Goal: Task Accomplishment & Management: Manage account settings

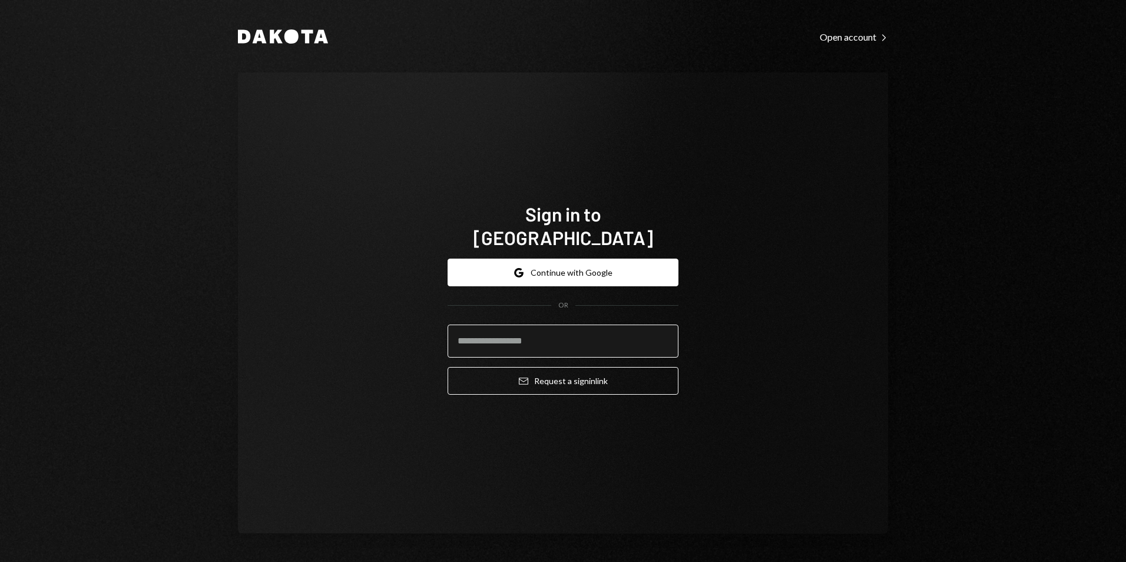
click at [543, 331] on input "email" at bounding box center [562, 340] width 231 height 33
type input "**********"
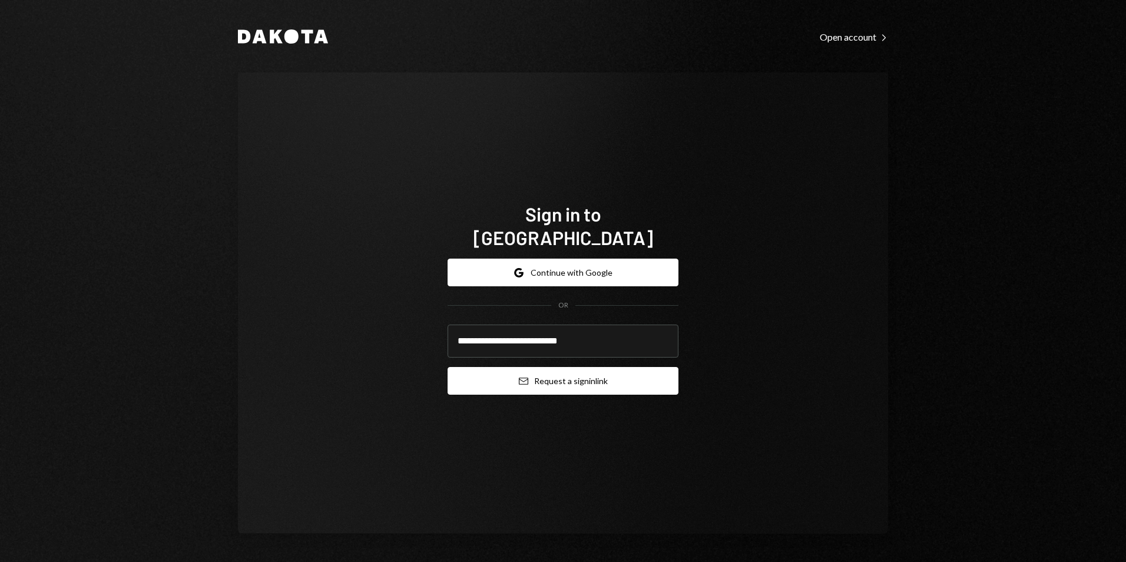
click at [571, 367] on button "Email Request a sign in link" at bounding box center [562, 381] width 231 height 28
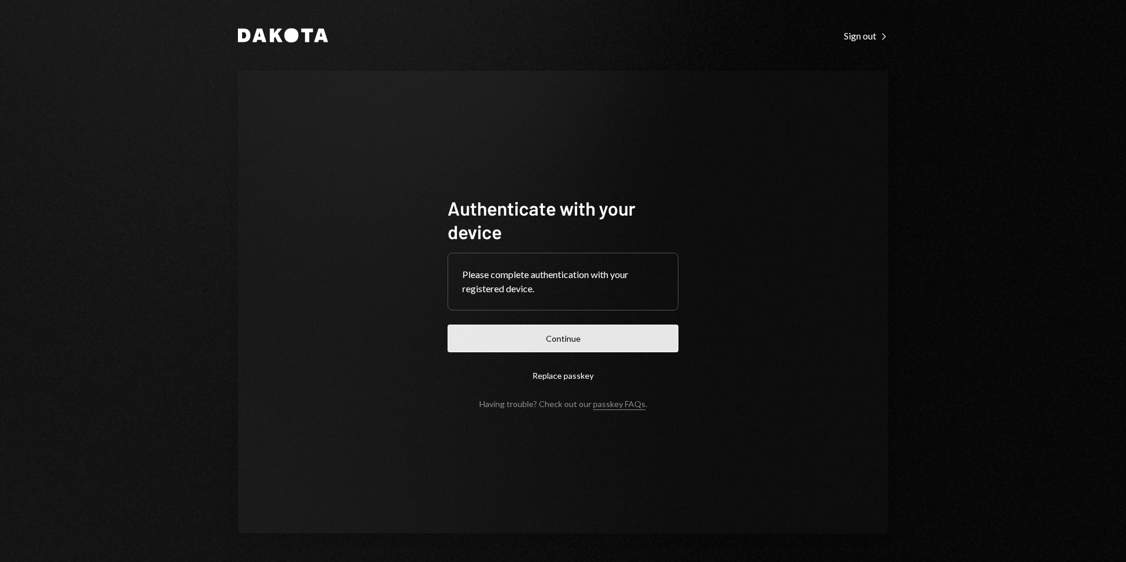
click at [583, 347] on button "Continue" at bounding box center [562, 338] width 231 height 28
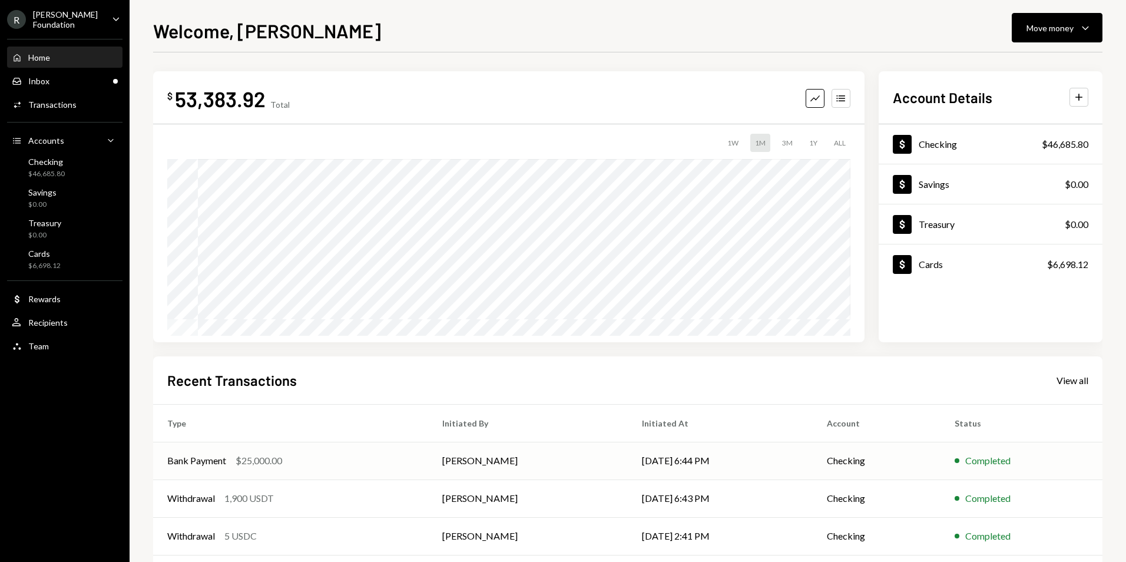
click at [668, 462] on td "[DATE] 6:44 PM" at bounding box center [720, 461] width 185 height 38
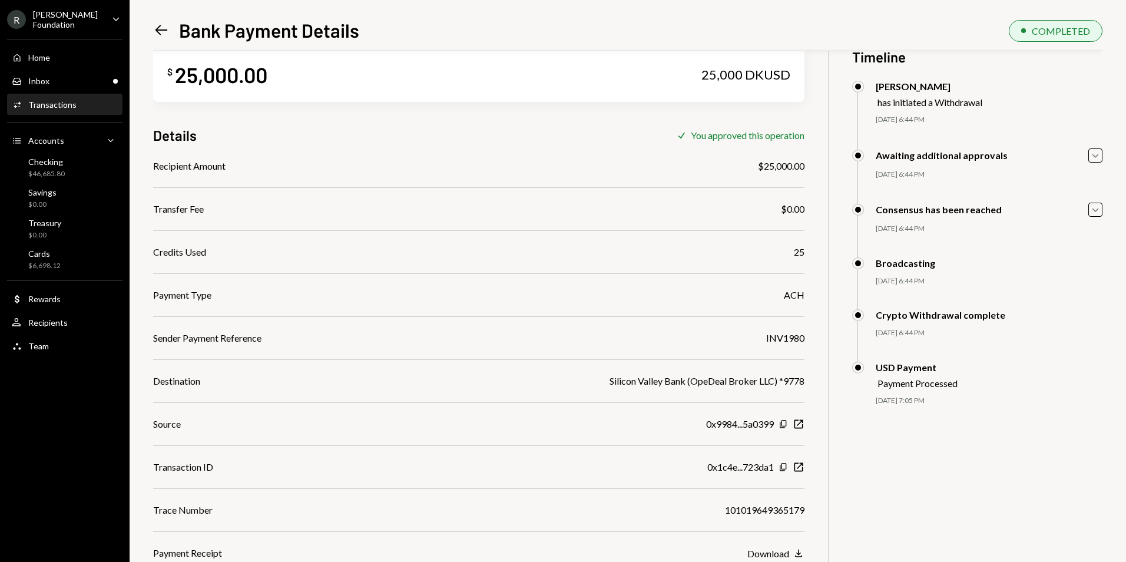
scroll to position [51, 0]
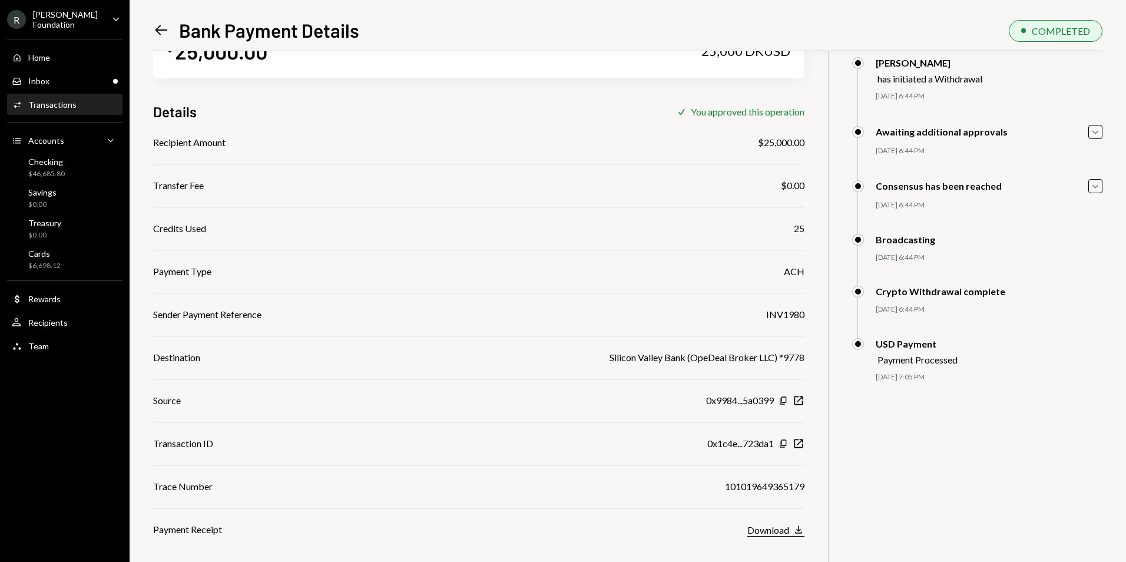
click at [770, 532] on div "Download" at bounding box center [768, 529] width 42 height 11
click at [62, 77] on div "Inbox Inbox" at bounding box center [65, 81] width 106 height 11
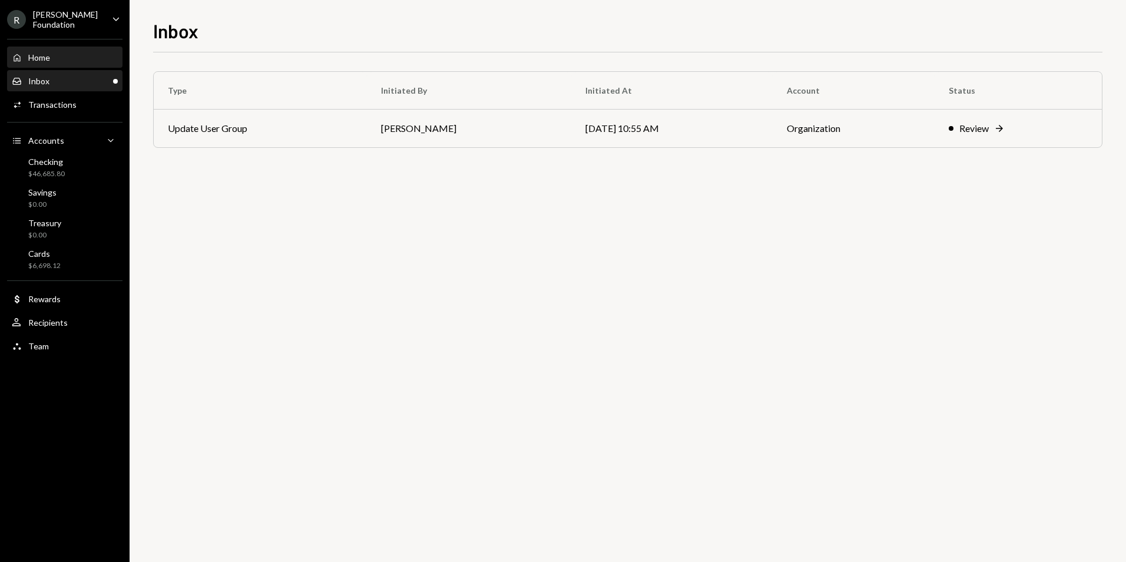
click at [50, 58] on div "Home" at bounding box center [39, 57] width 22 height 10
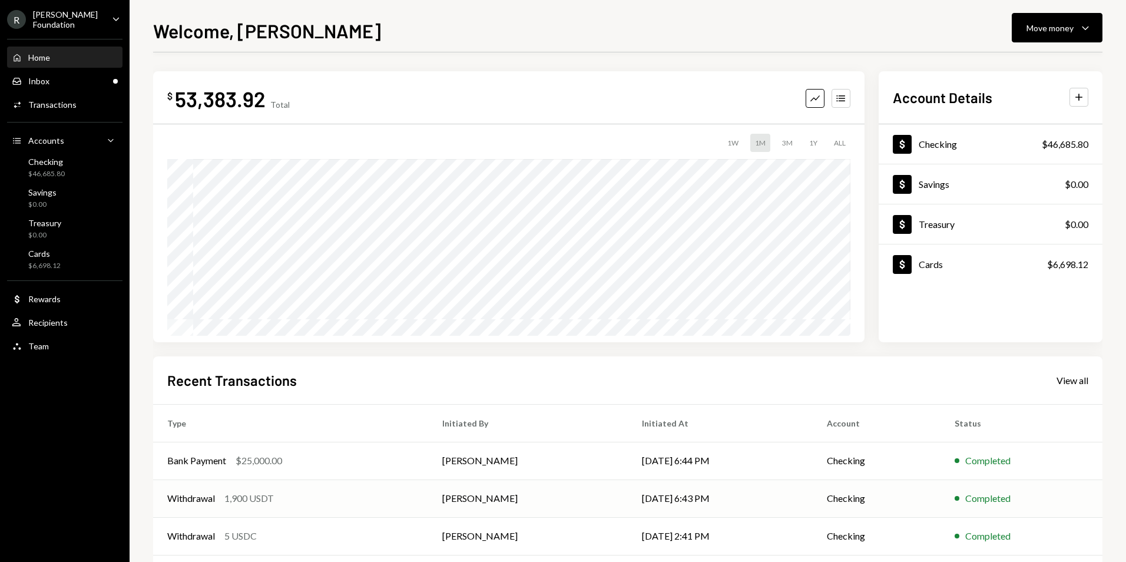
scroll to position [92, 0]
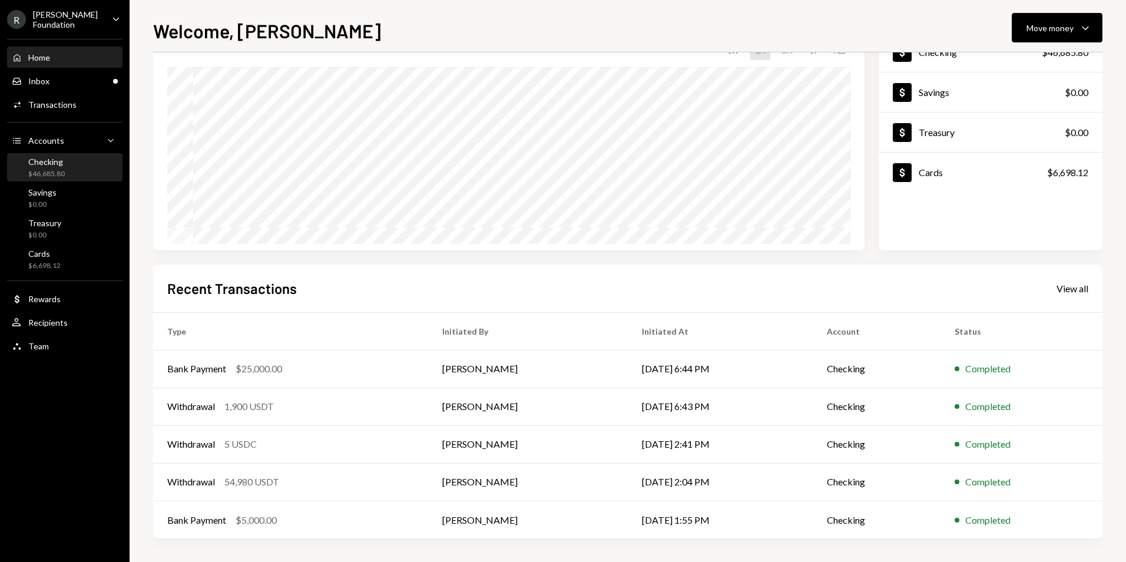
click at [85, 162] on div "Checking $46,685.80" at bounding box center [65, 168] width 106 height 22
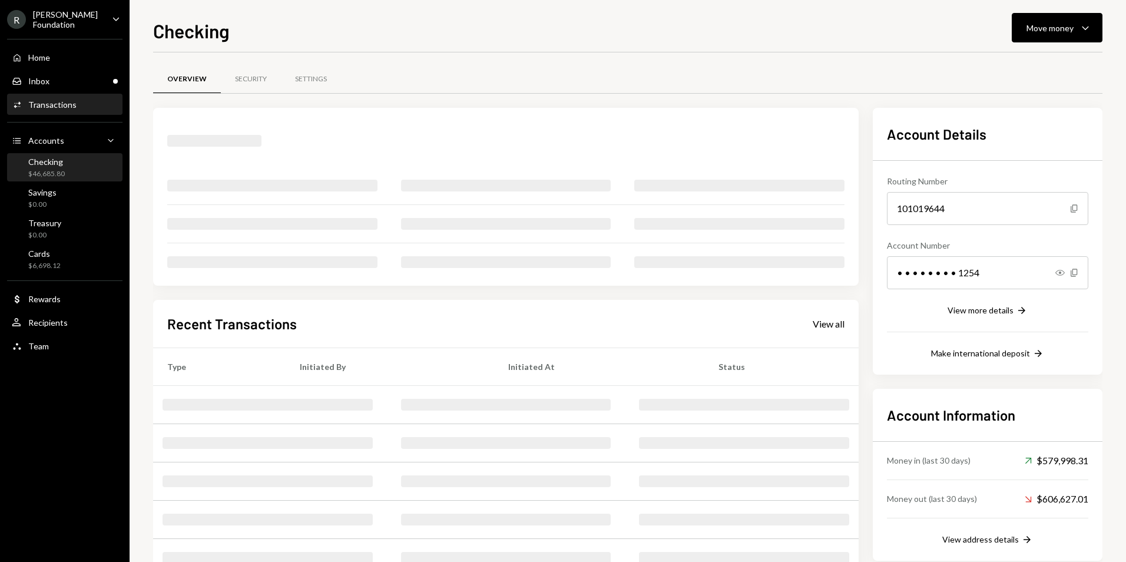
click at [80, 95] on div "Activities Transactions" at bounding box center [65, 105] width 106 height 20
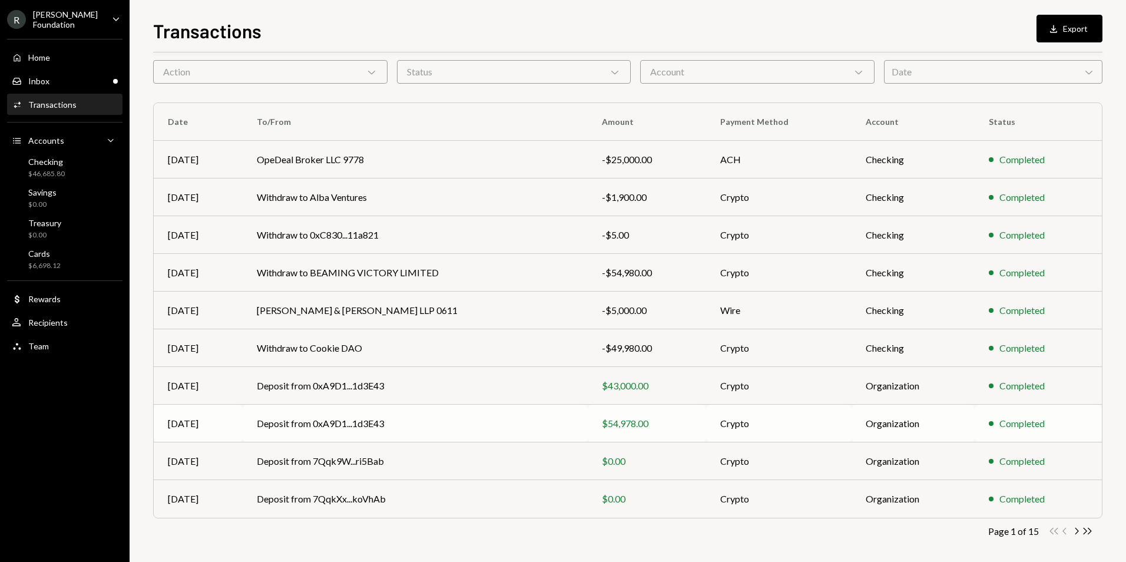
scroll to position [53, 0]
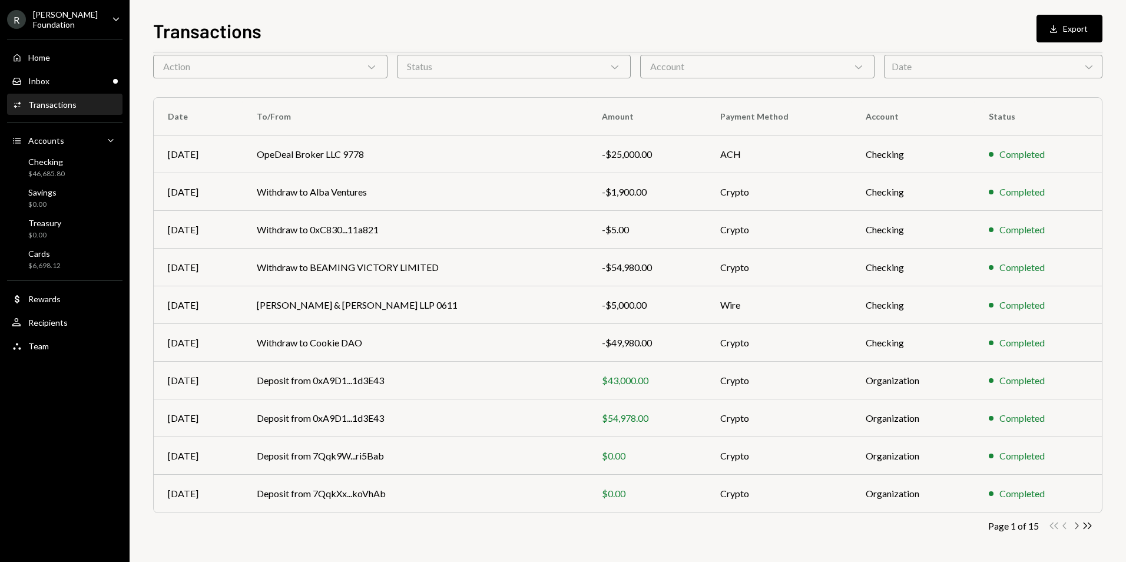
click at [1076, 527] on icon "button" at bounding box center [1077, 525] width 4 height 6
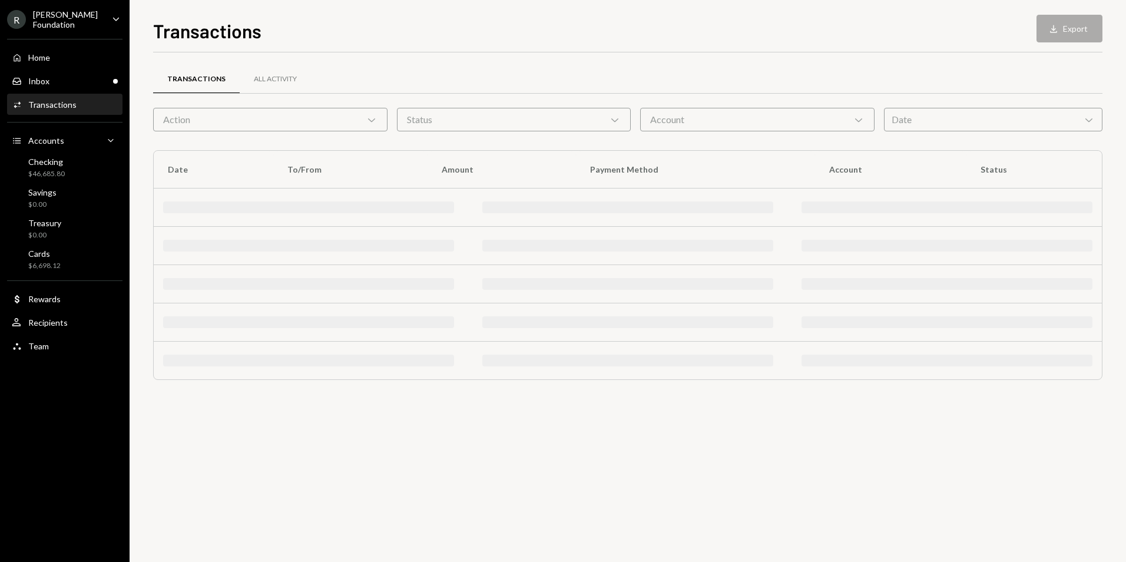
scroll to position [0, 0]
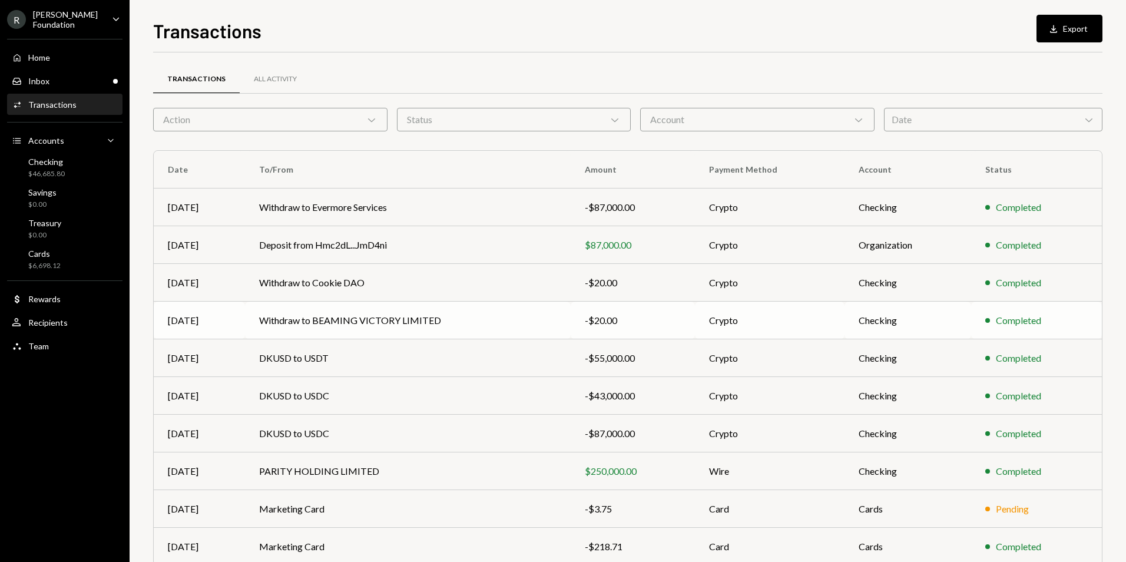
click at [534, 318] on td "Withdraw to BEAMING VICTORY LIMITED" at bounding box center [408, 320] width 326 height 38
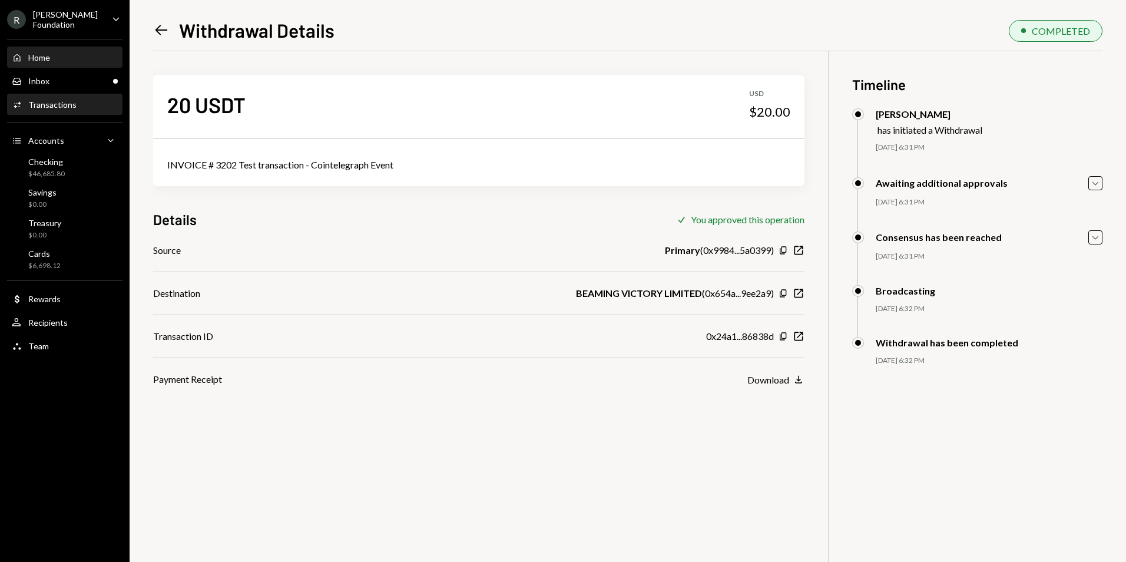
click at [51, 64] on div "Home Home" at bounding box center [65, 58] width 106 height 20
